Goal: Information Seeking & Learning: Learn about a topic

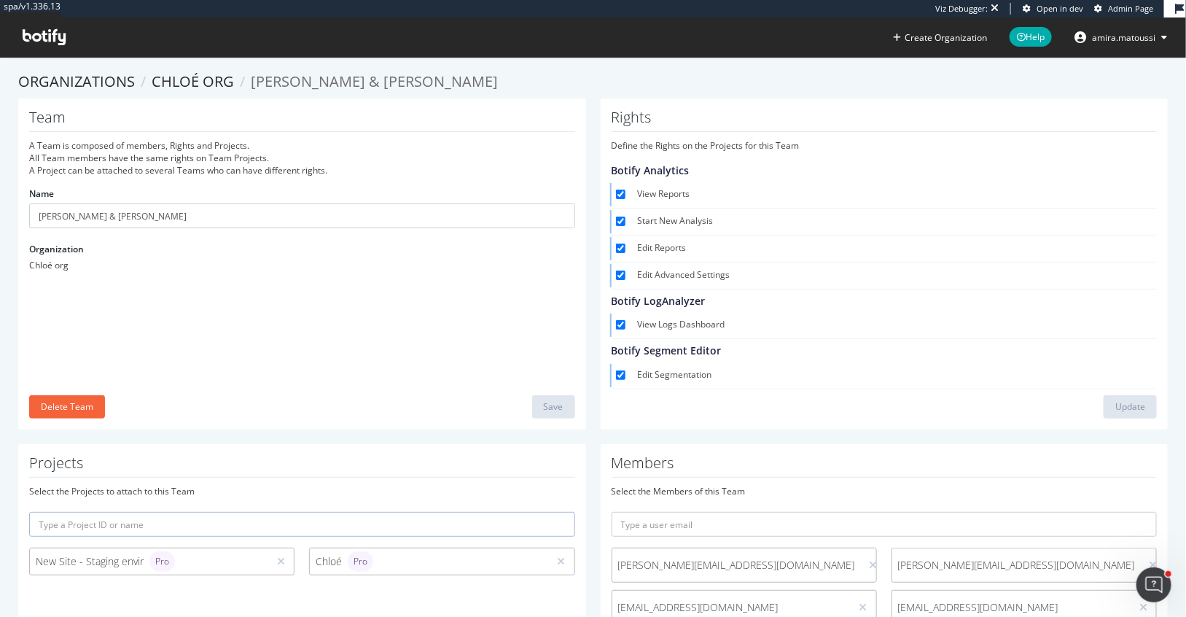
scroll to position [124, 0]
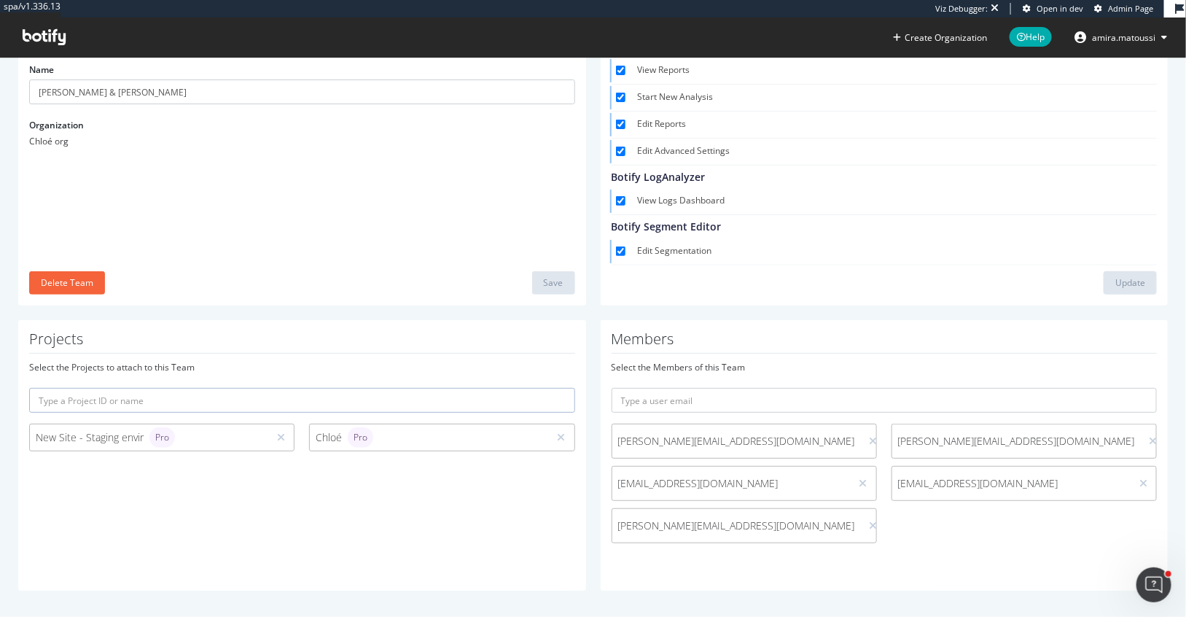
click at [174, 395] on input "text" at bounding box center [302, 400] width 546 height 25
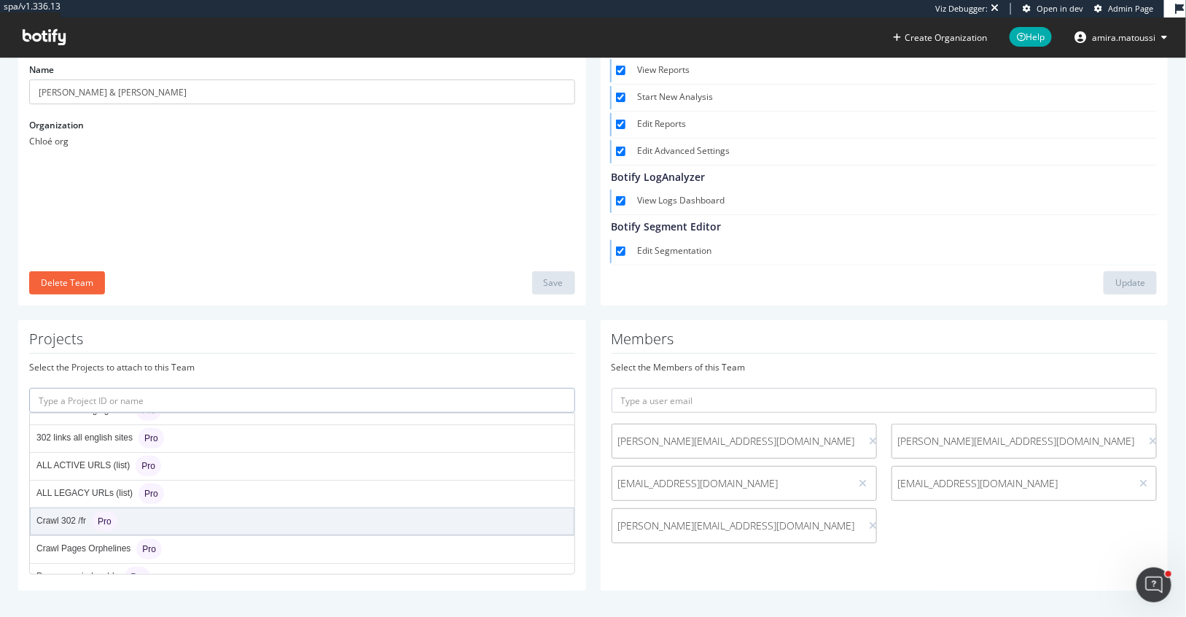
scroll to position [84, 0]
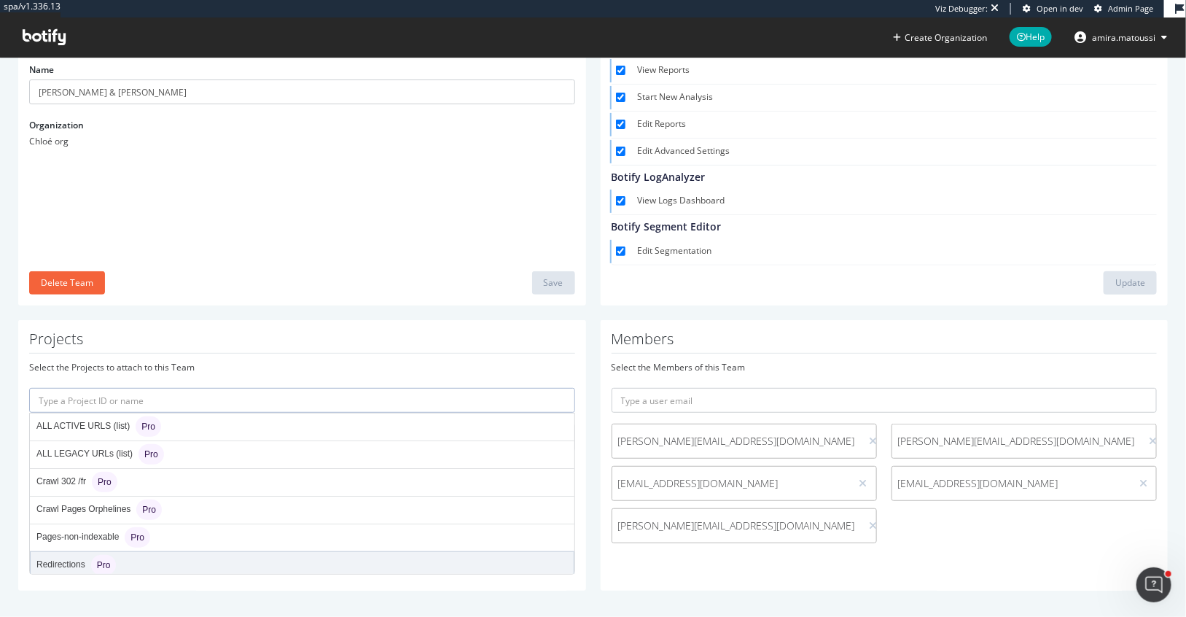
click at [71, 556] on div "Redirections Pro" at bounding box center [75, 565] width 79 height 20
type input "redirections"
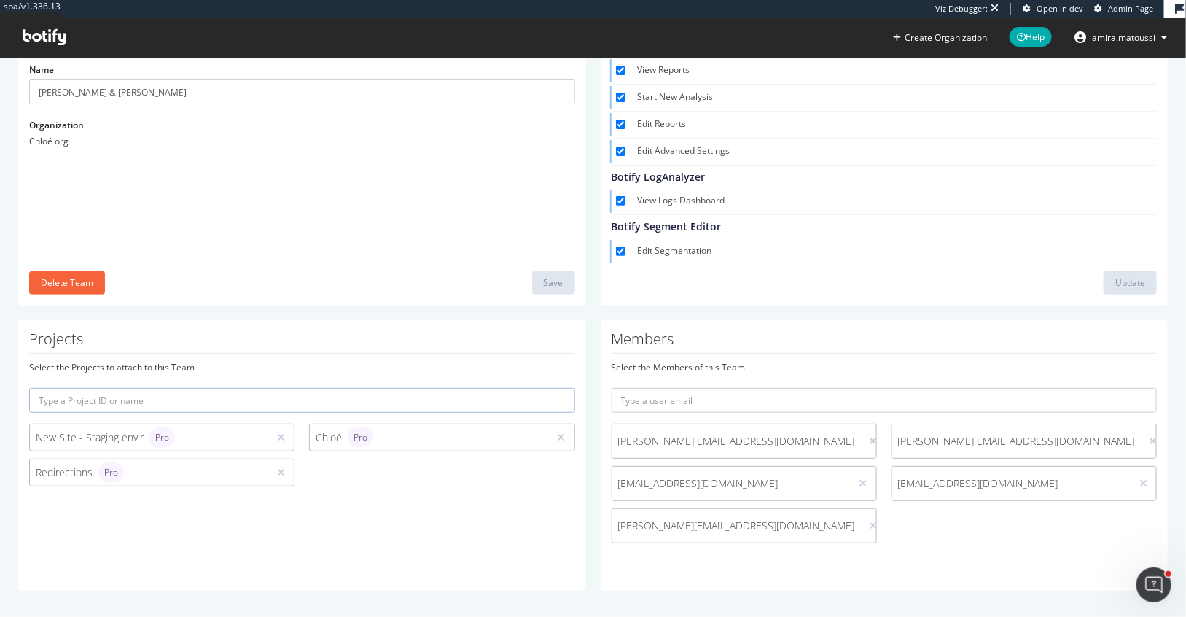
click at [166, 382] on div "Select the Projects to attach to this Team New Site - Staging envir Pro Chloé P…" at bounding box center [302, 427] width 546 height 133
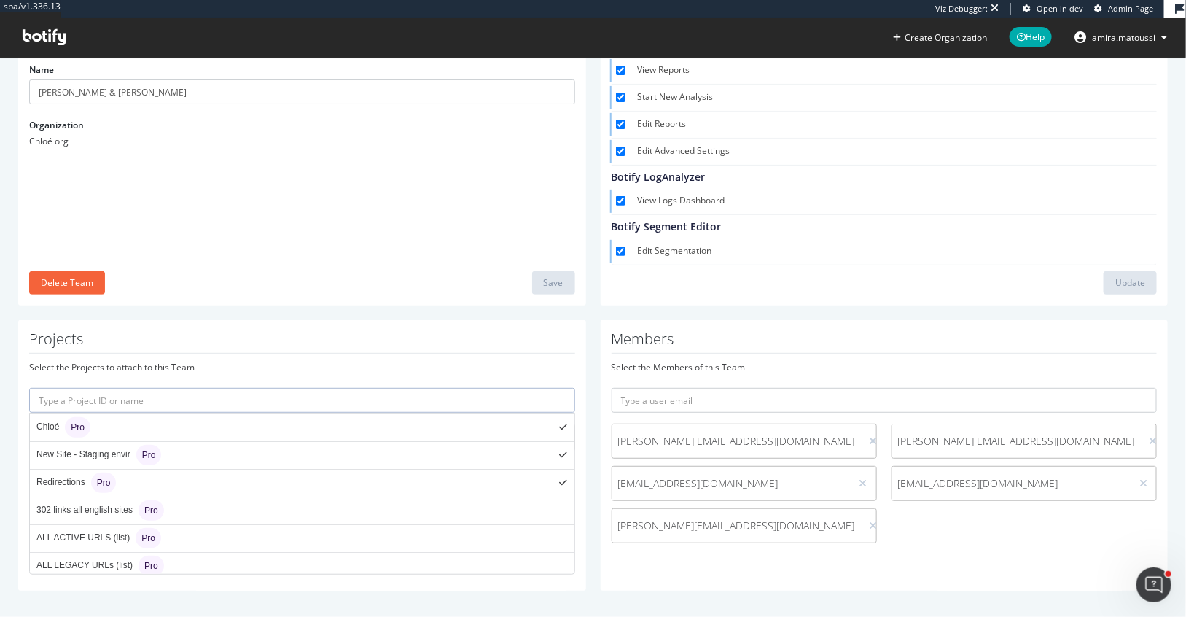
click at [163, 405] on input "text" at bounding box center [302, 400] width 546 height 25
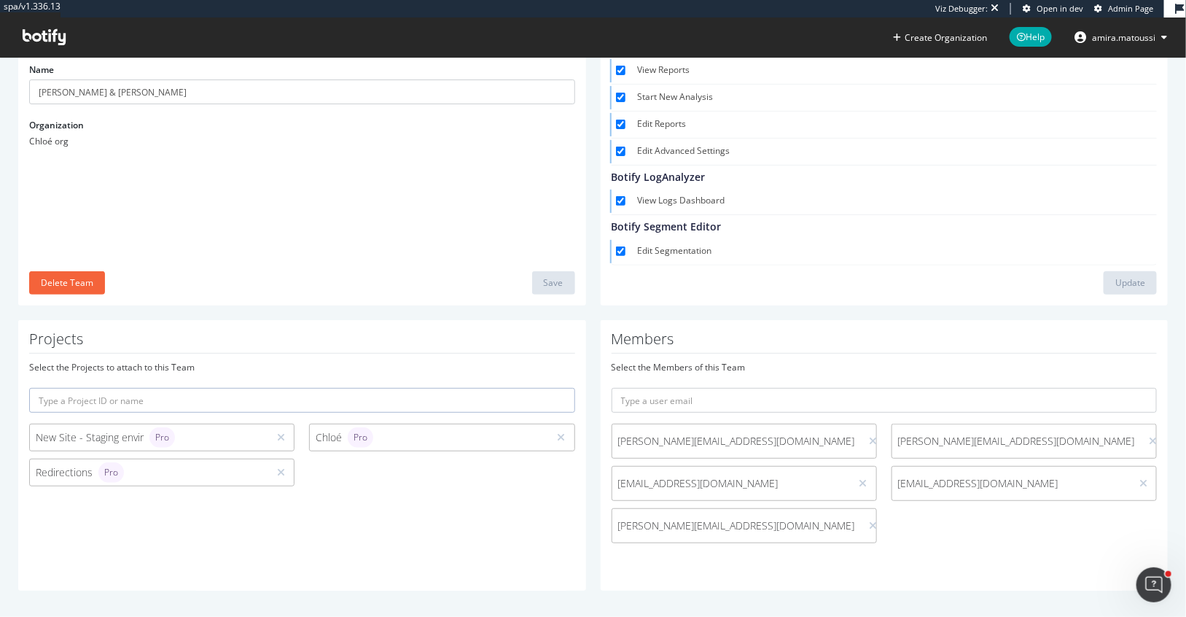
click at [12, 502] on div "Projects Select the Projects to attach to this Team New Site - Staging envir Pr…" at bounding box center [302, 455] width 583 height 271
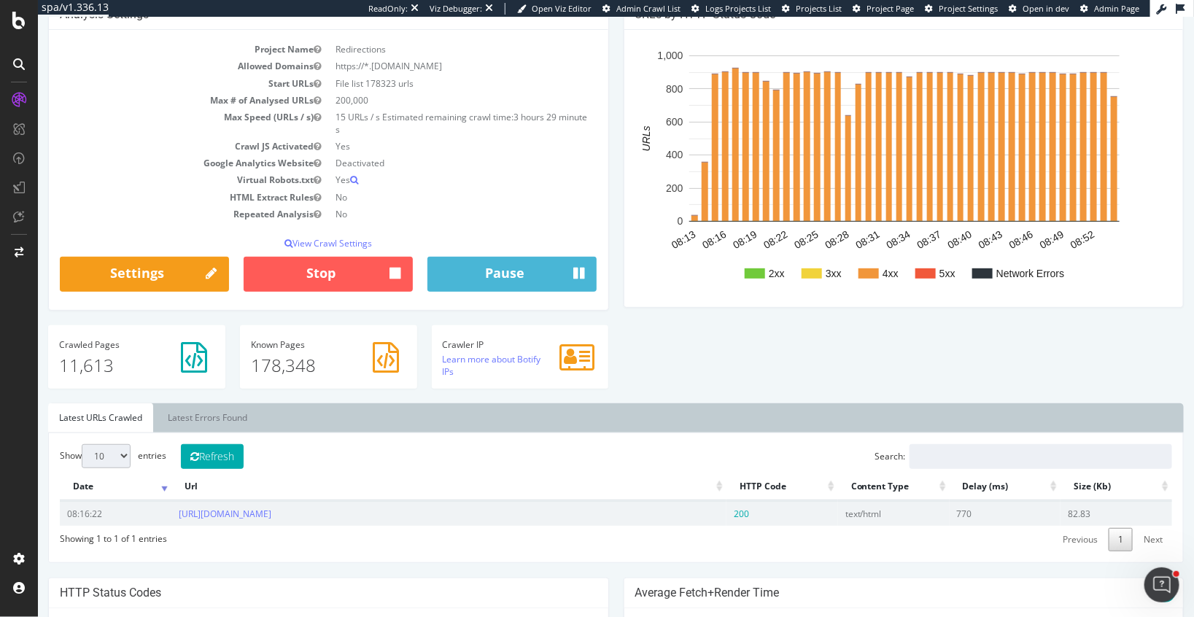
scroll to position [155, 0]
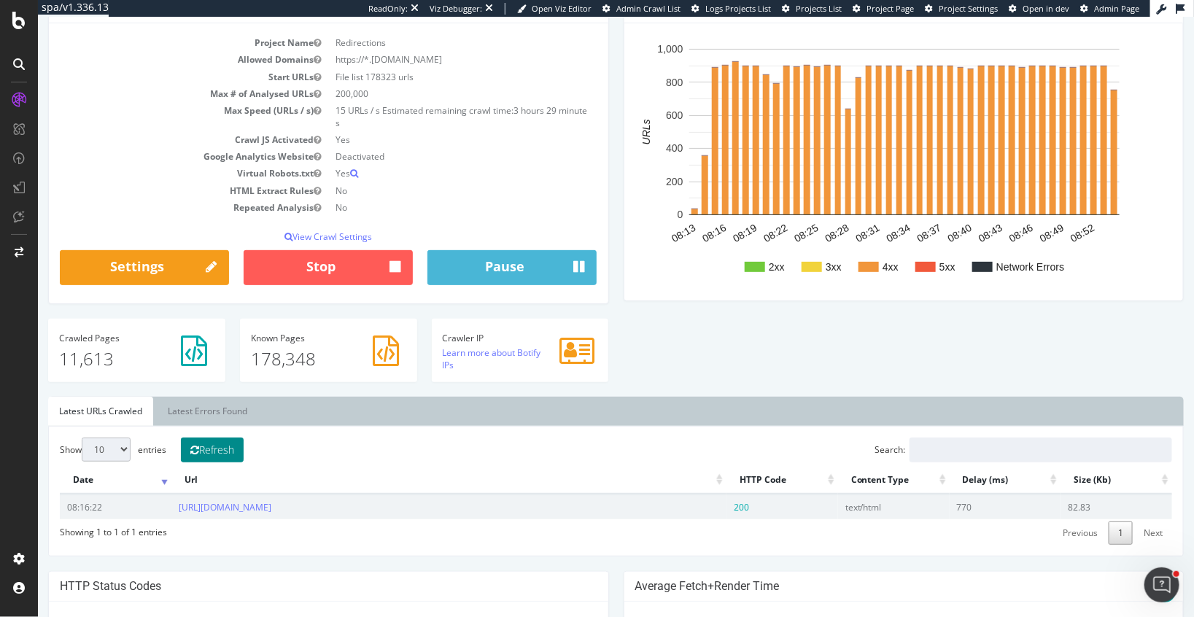
click at [232, 441] on button "Refresh" at bounding box center [211, 450] width 63 height 25
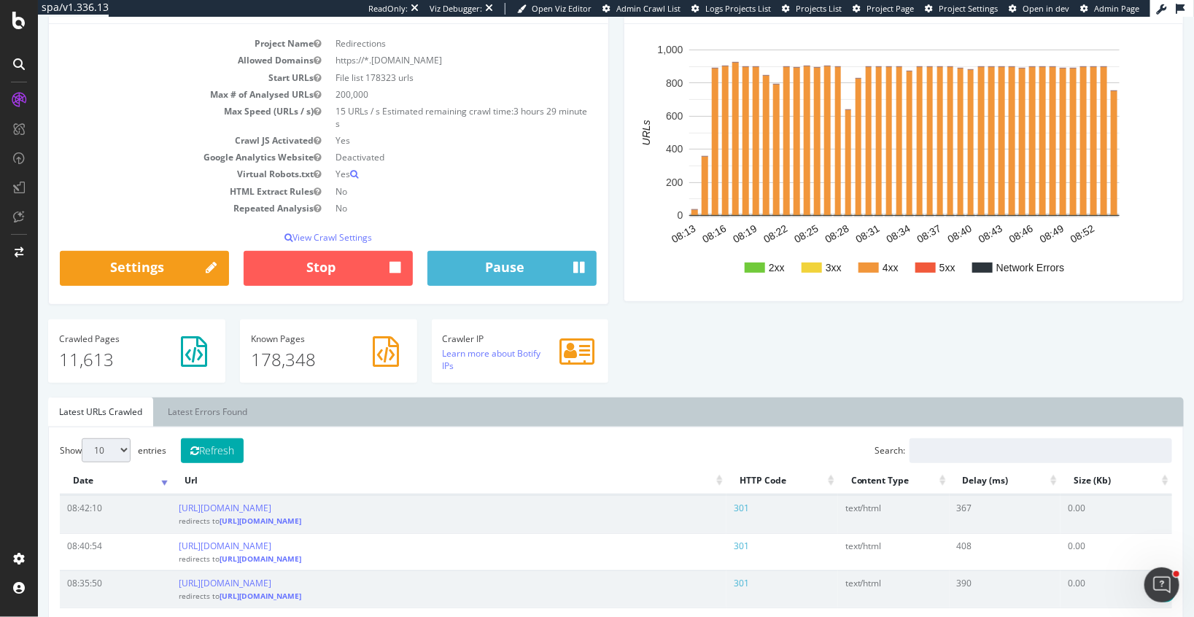
scroll to position [151, 0]
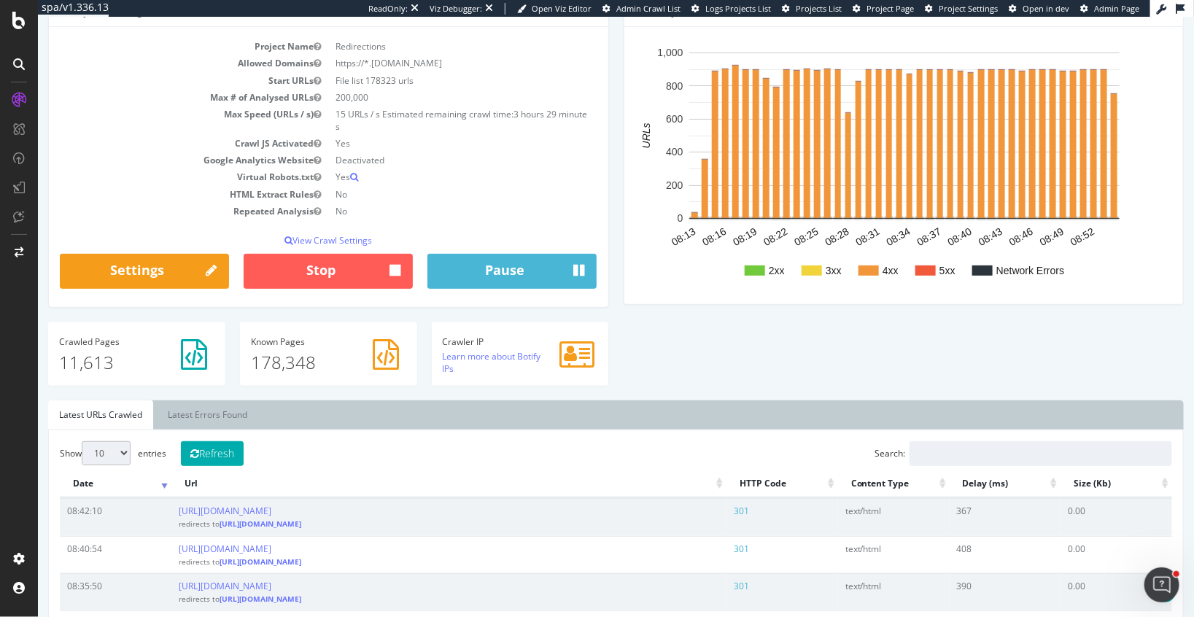
click at [807, 266] on rect "A chart." at bounding box center [811, 270] width 20 height 10
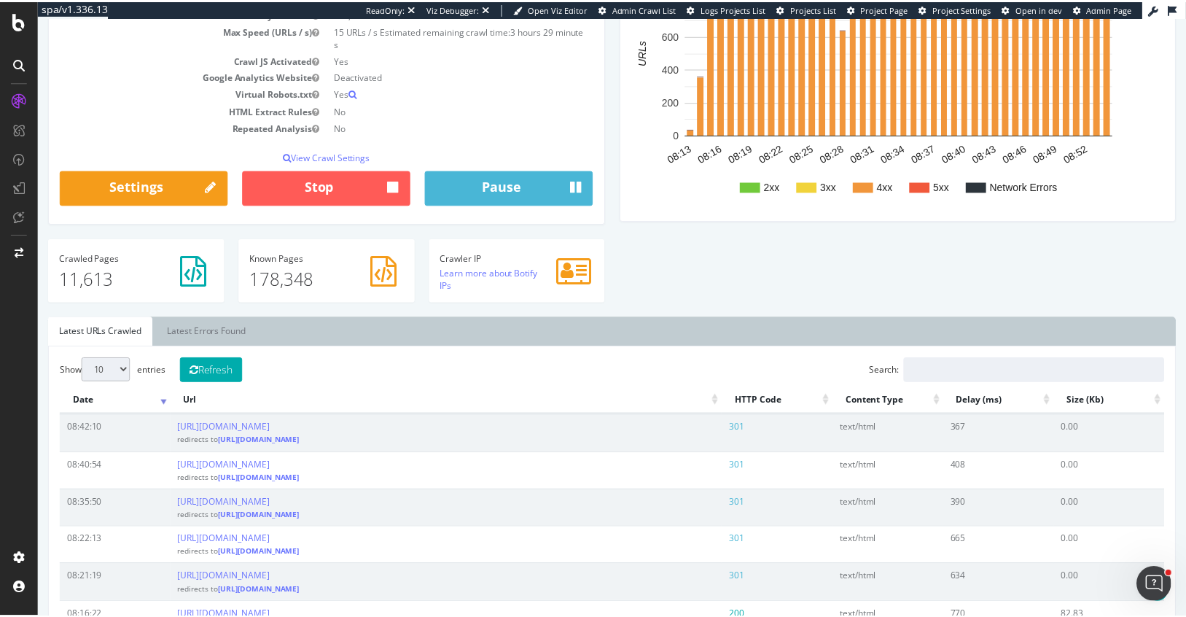
scroll to position [0, 0]
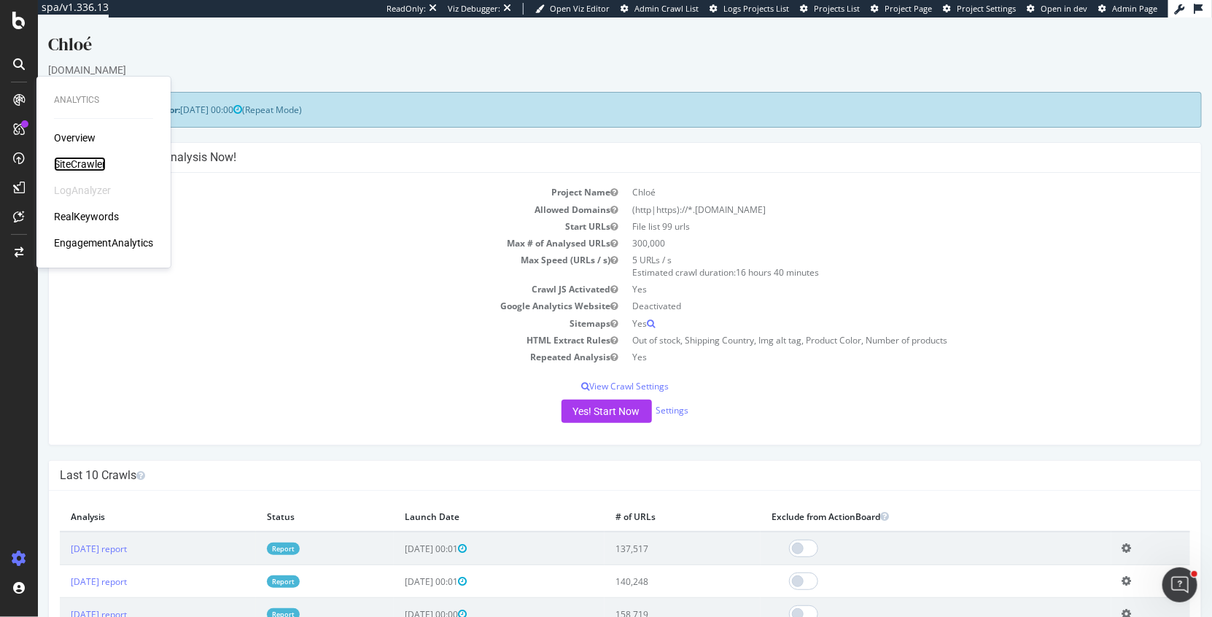
click at [69, 165] on div "SiteCrawler" at bounding box center [80, 164] width 52 height 15
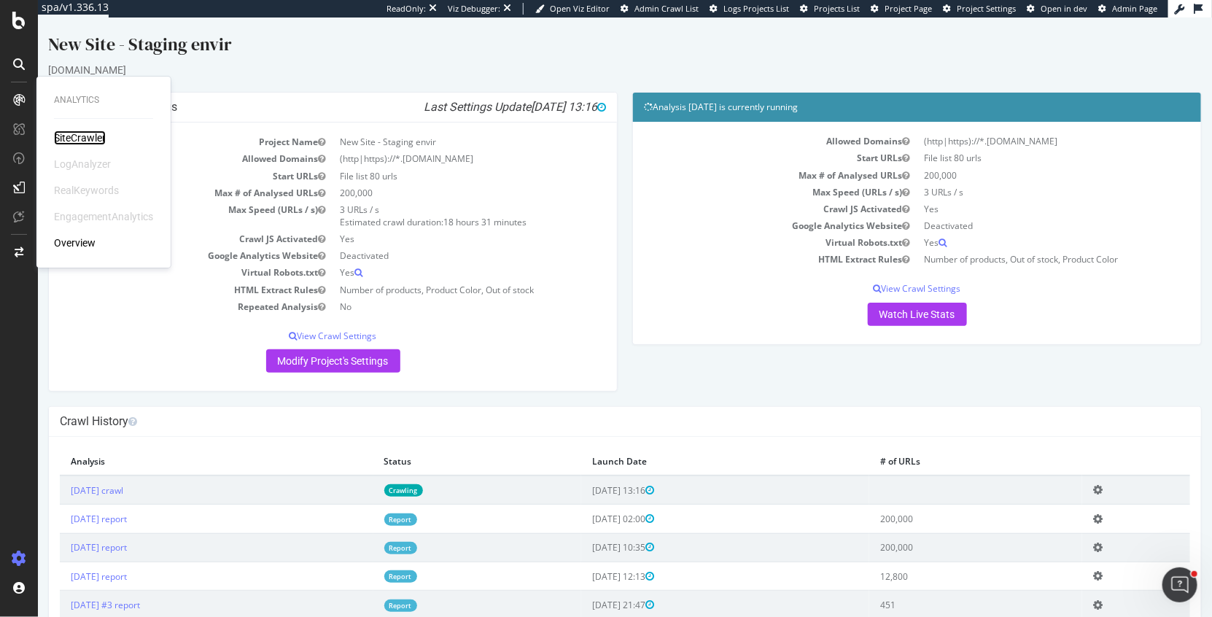
click at [80, 139] on div "SiteCrawler" at bounding box center [80, 138] width 52 height 15
